Goal: Task Accomplishment & Management: Manage account settings

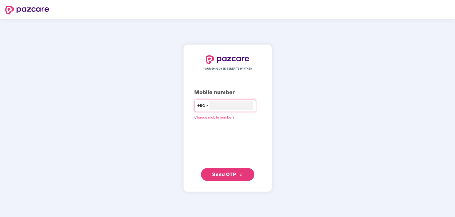
type input "**********"
click at [224, 174] on span "Send OTP" at bounding box center [224, 174] width 24 height 6
